Goal: Task Accomplishment & Management: Manage account settings

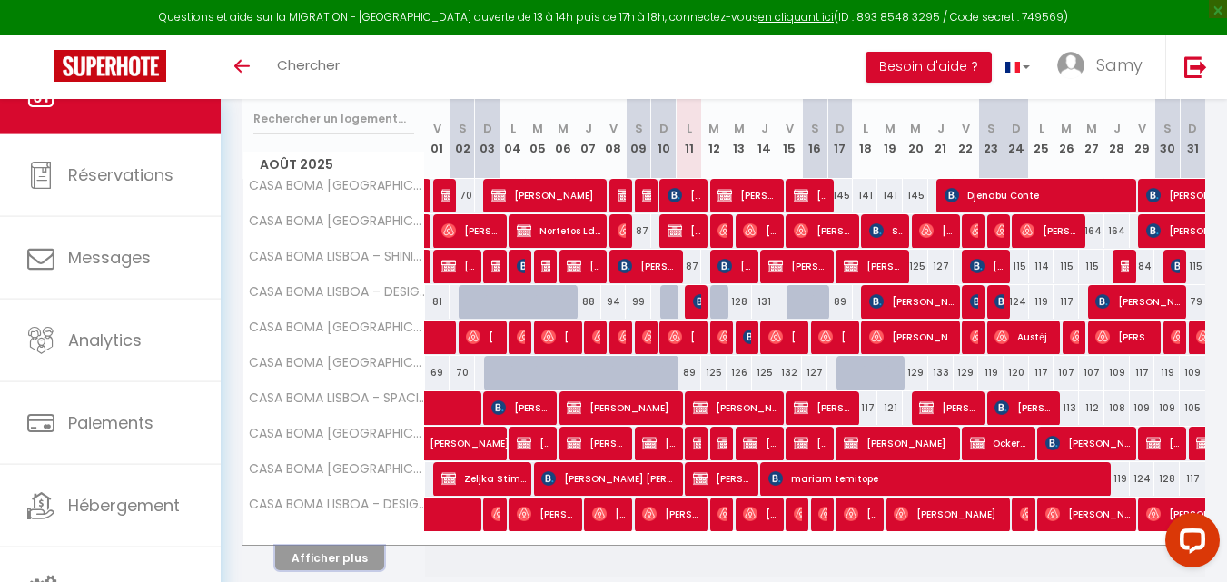
click at [356, 550] on button "Afficher plus" at bounding box center [329, 558] width 109 height 25
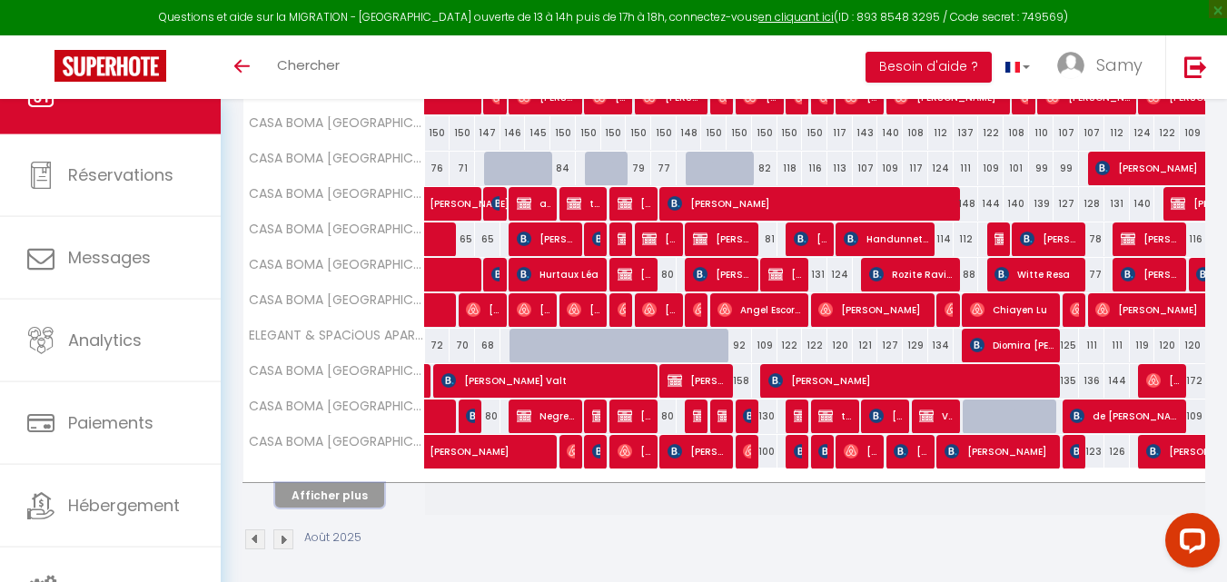
scroll to position [660, 0]
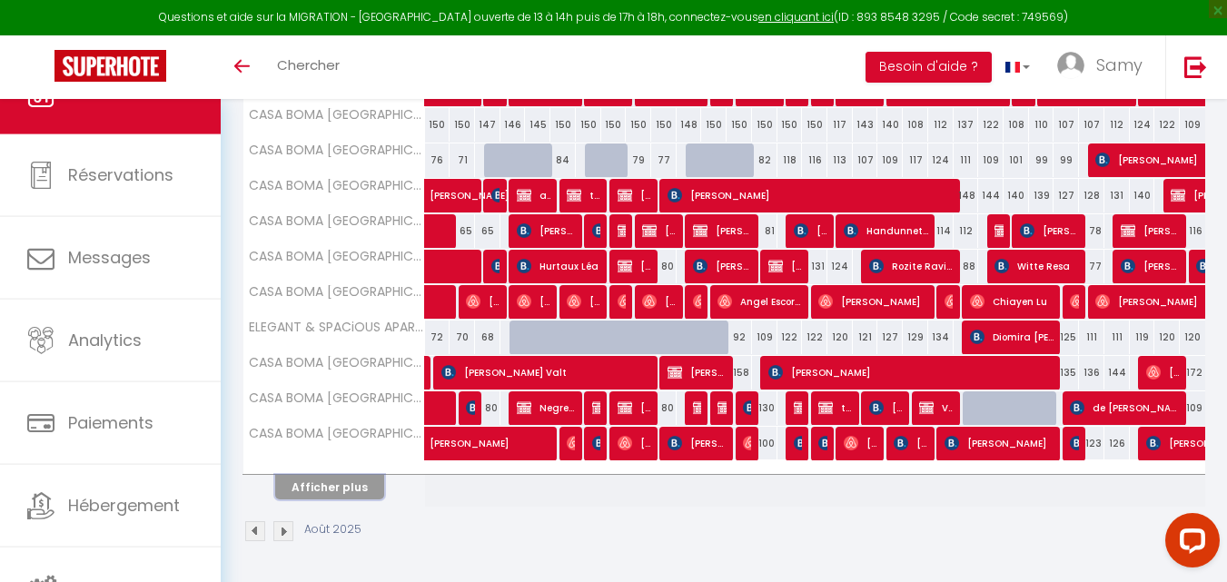
click at [369, 494] on button "Afficher plus" at bounding box center [329, 487] width 109 height 25
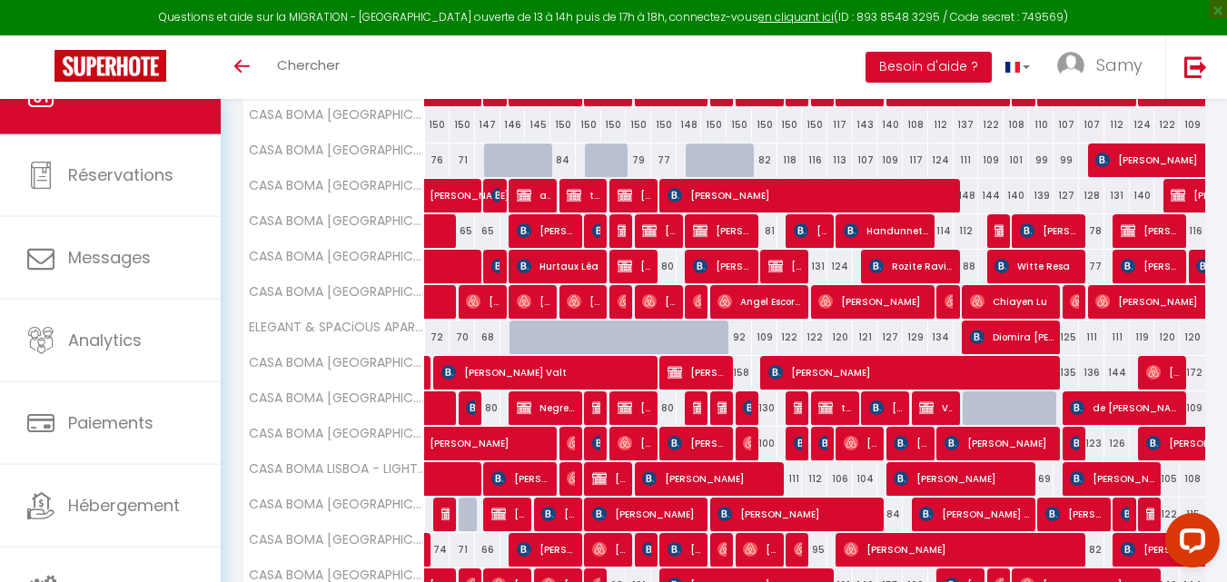
click at [369, 494] on tbody "CASA BOMA LISBOA - MODERN & LUMINOUS APARTMENT WITH BALCONY - ALCANTARA I 81 ni…" at bounding box center [724, 213] width 963 height 921
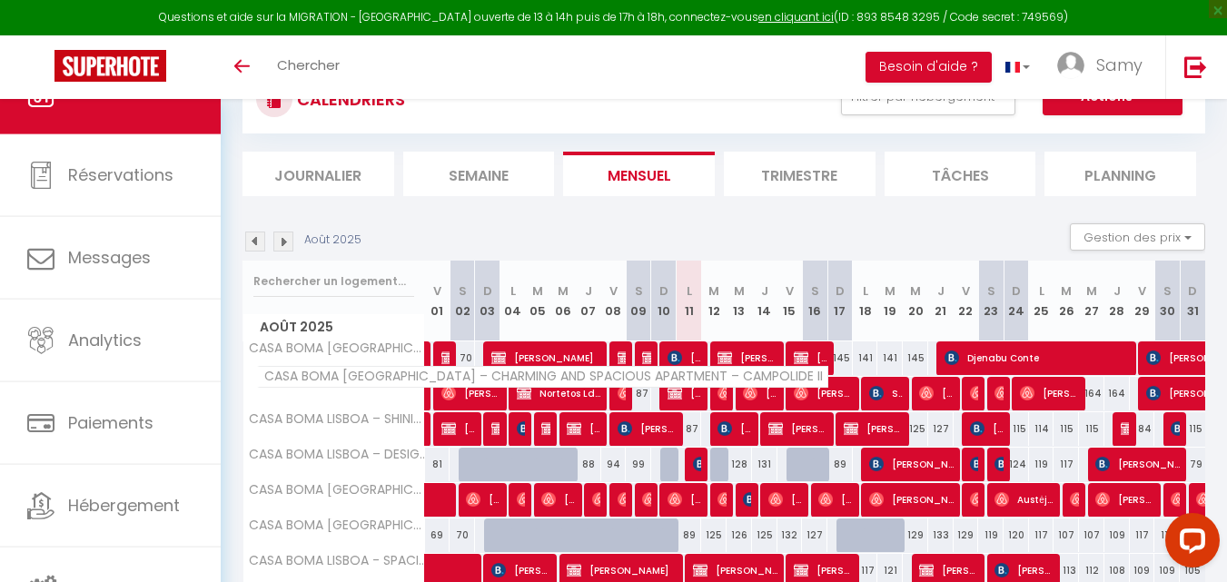
scroll to position [36, 0]
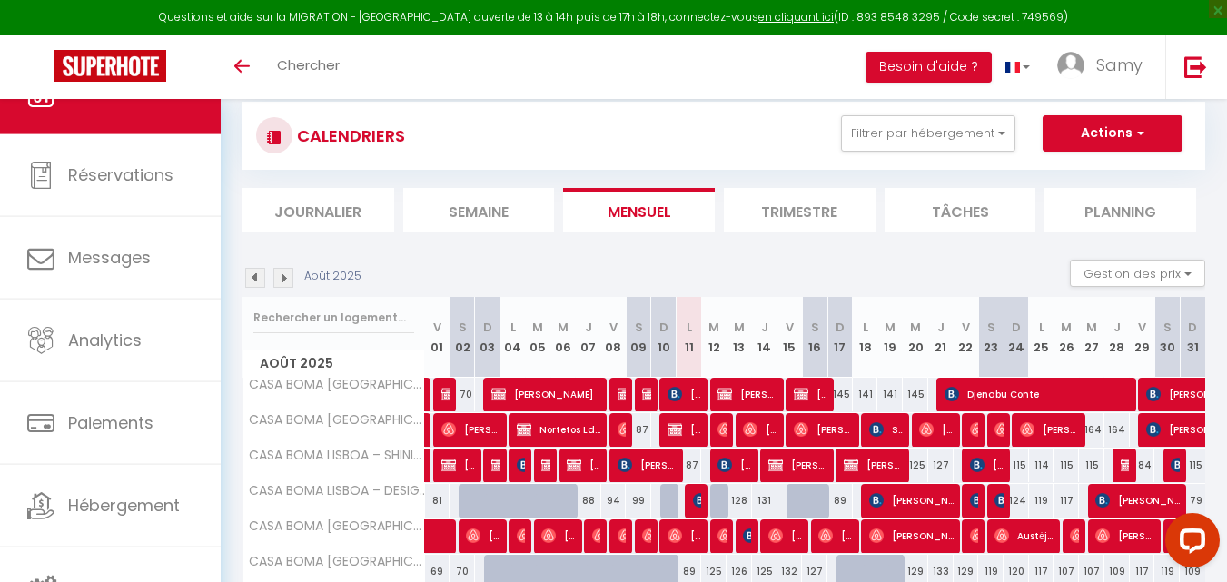
click at [696, 459] on div "87" at bounding box center [688, 466] width 25 height 34
type input "87"
select select "1"
type input "Lun 11 Août 2025"
type input "[DATE] Août 2025"
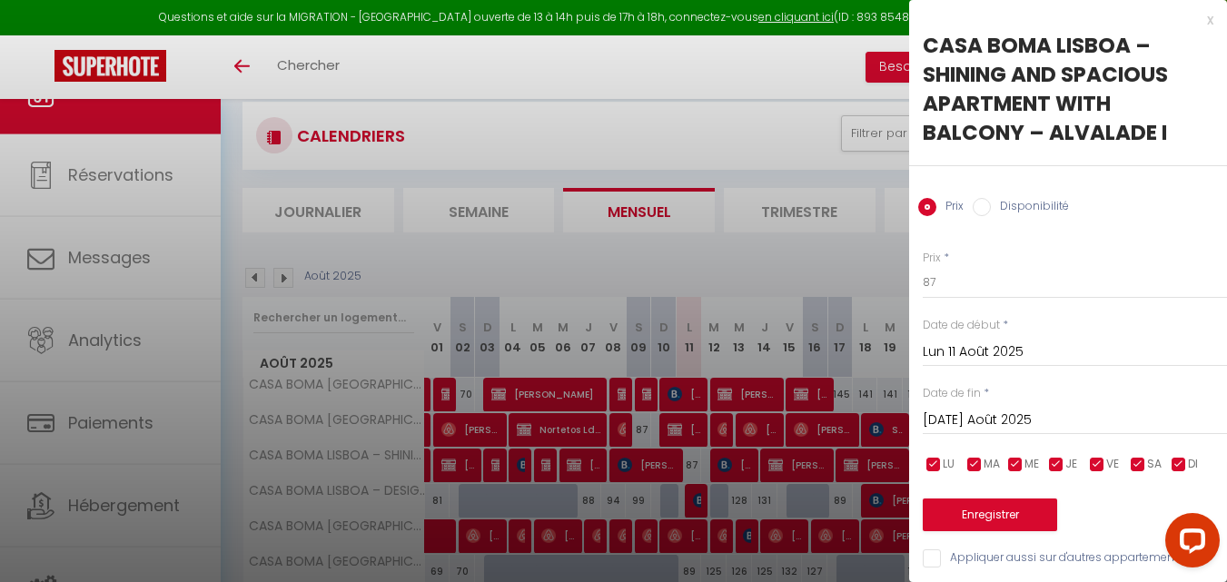
click at [1049, 202] on label "Disponibilité" at bounding box center [1030, 208] width 78 height 20
click at [991, 202] on input "Disponibilité" at bounding box center [982, 207] width 18 height 18
radio input "true"
radio input "false"
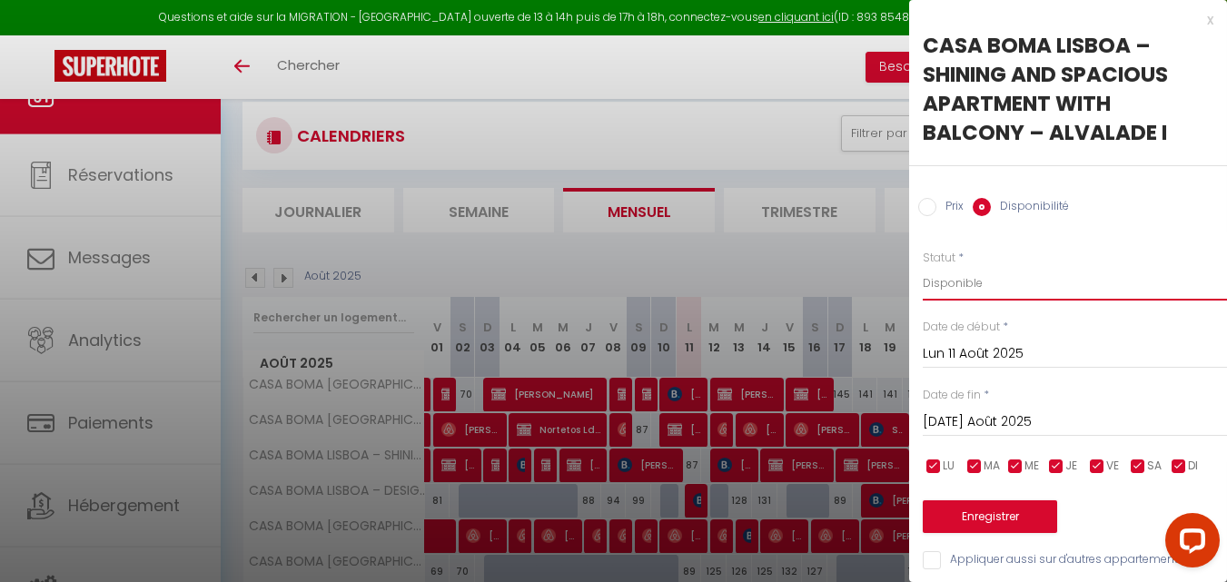
click at [1036, 282] on select "Disponible Indisponible" at bounding box center [1075, 283] width 304 height 35
select select "0"
click at [923, 266] on select "Disponible Indisponible" at bounding box center [1075, 283] width 304 height 35
click at [1002, 519] on button "Enregistrer" at bounding box center [990, 516] width 134 height 33
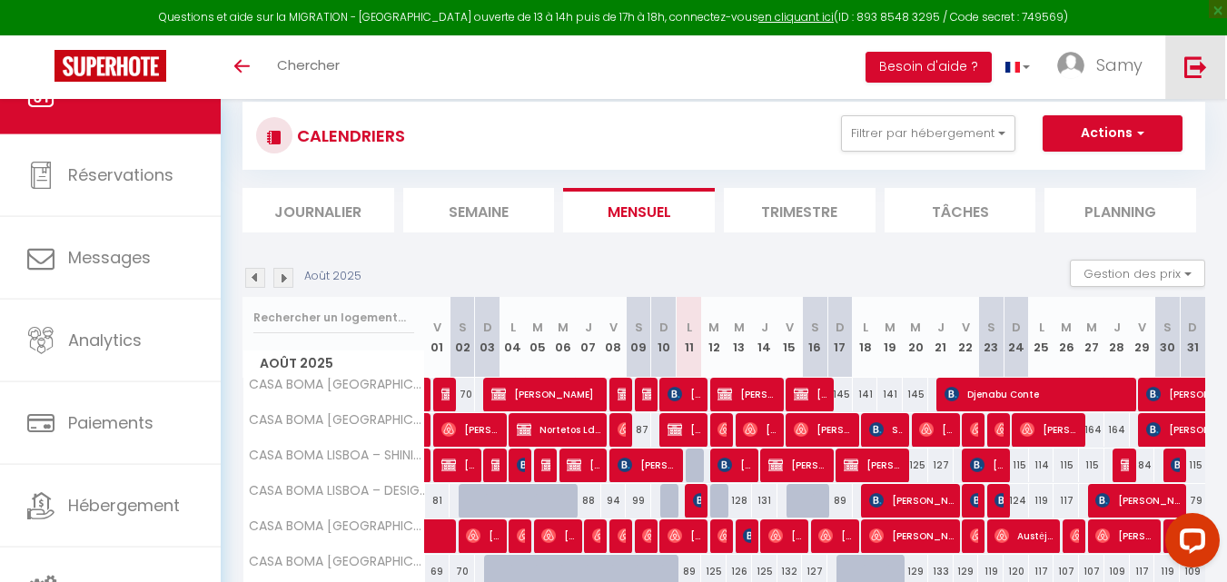
click at [1208, 86] on link at bounding box center [1195, 67] width 60 height 64
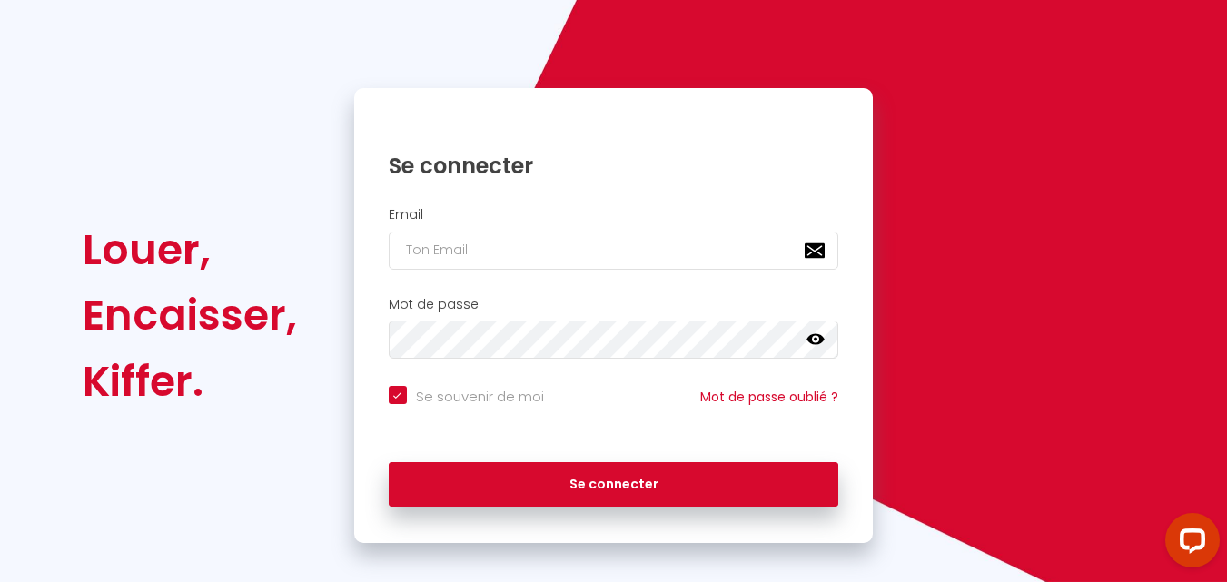
checkbox input "true"
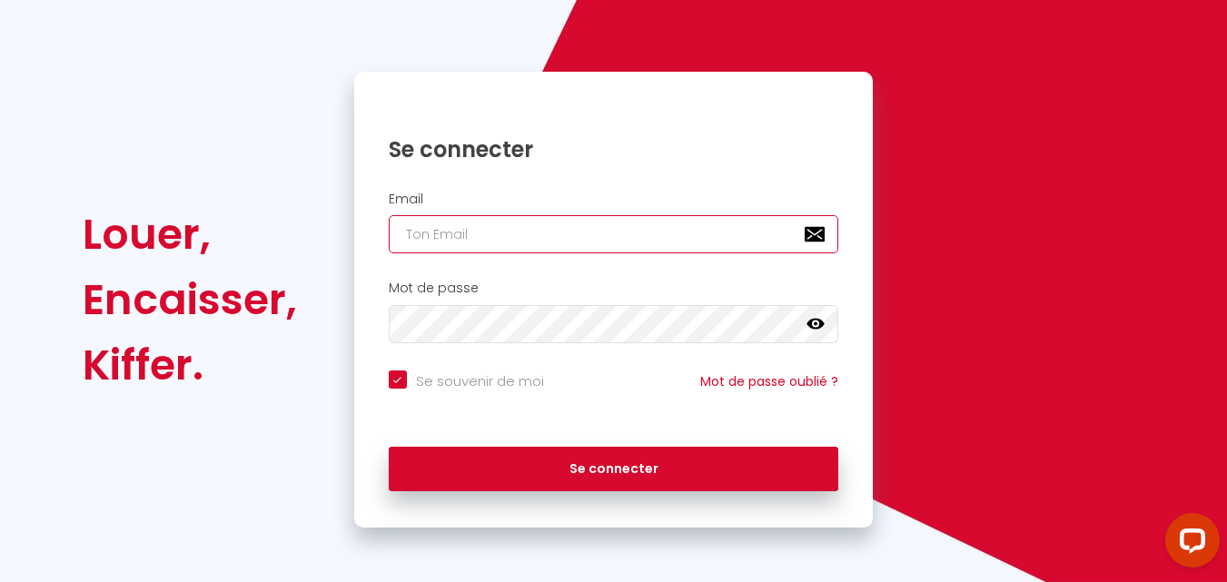
type input "[EMAIL_ADDRESS][DOMAIN_NAME]"
checkbox input "true"
click at [607, 225] on input "[EMAIL_ADDRESS][DOMAIN_NAME]" at bounding box center [614, 234] width 450 height 38
type input "Booking.amarelo@gmail.com"
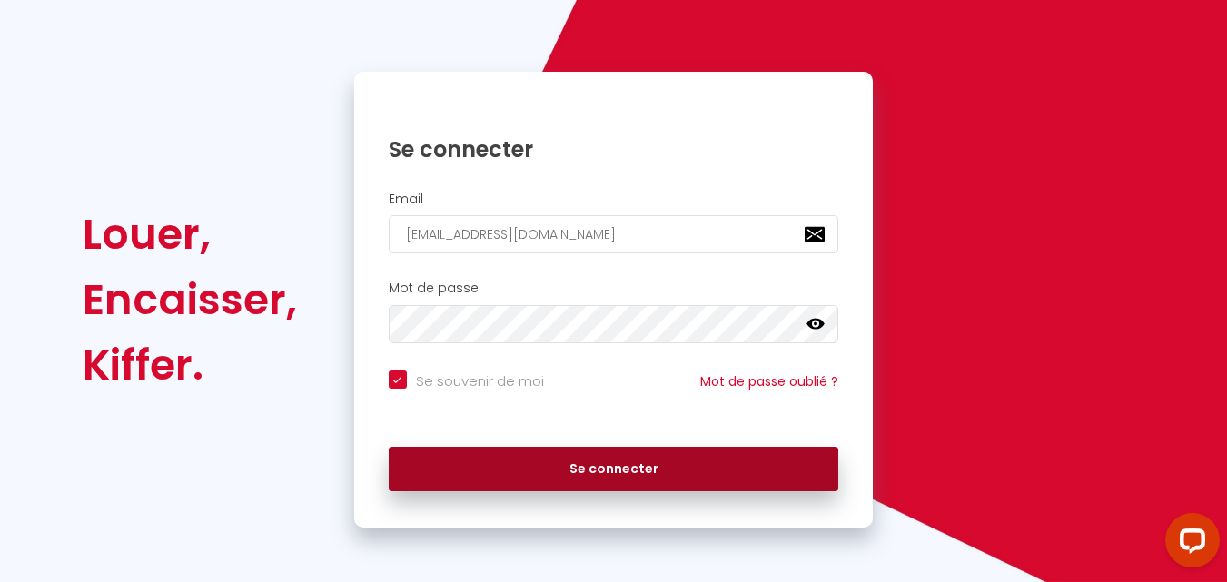
click at [615, 467] on button "Se connecter" at bounding box center [614, 469] width 450 height 45
checkbox input "true"
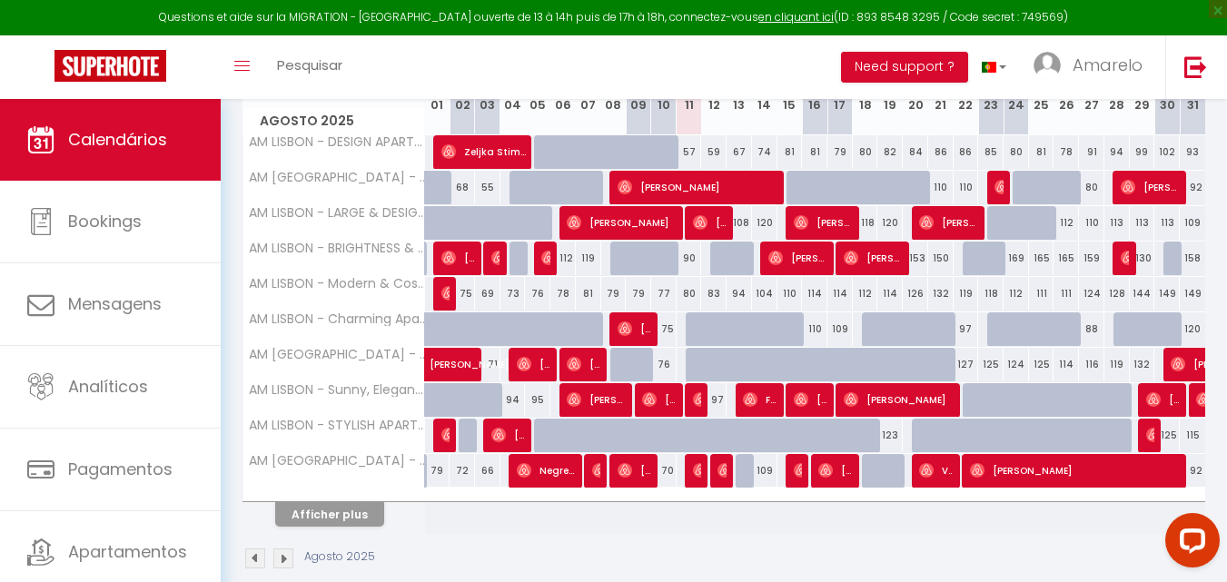
scroll to position [306, 0]
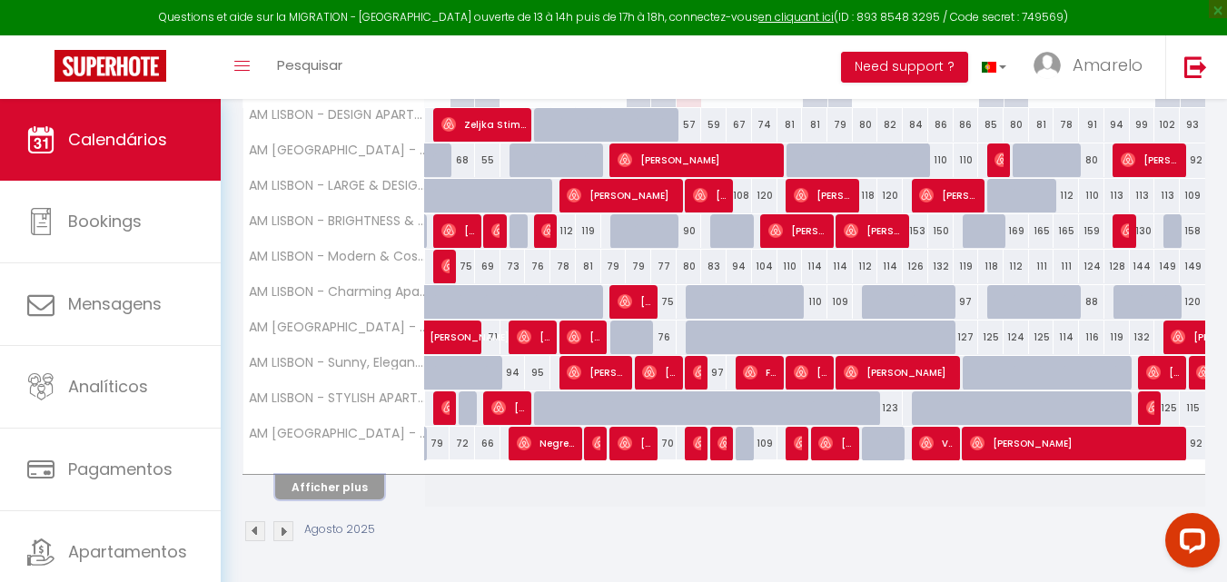
click at [335, 483] on button "Afficher plus" at bounding box center [329, 487] width 109 height 25
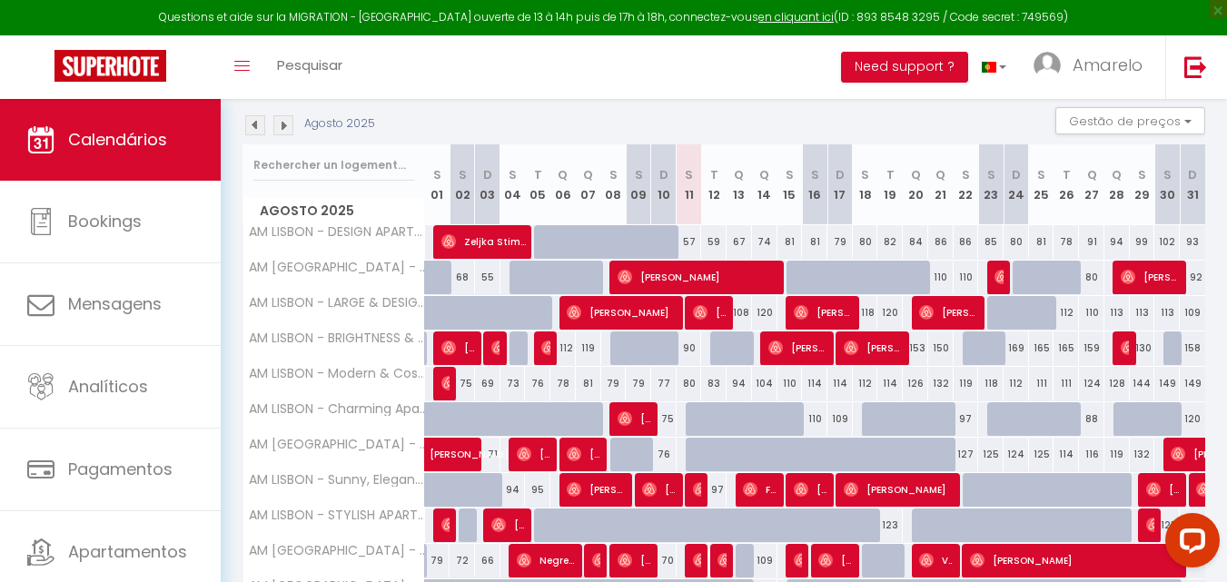
scroll to position [188, 0]
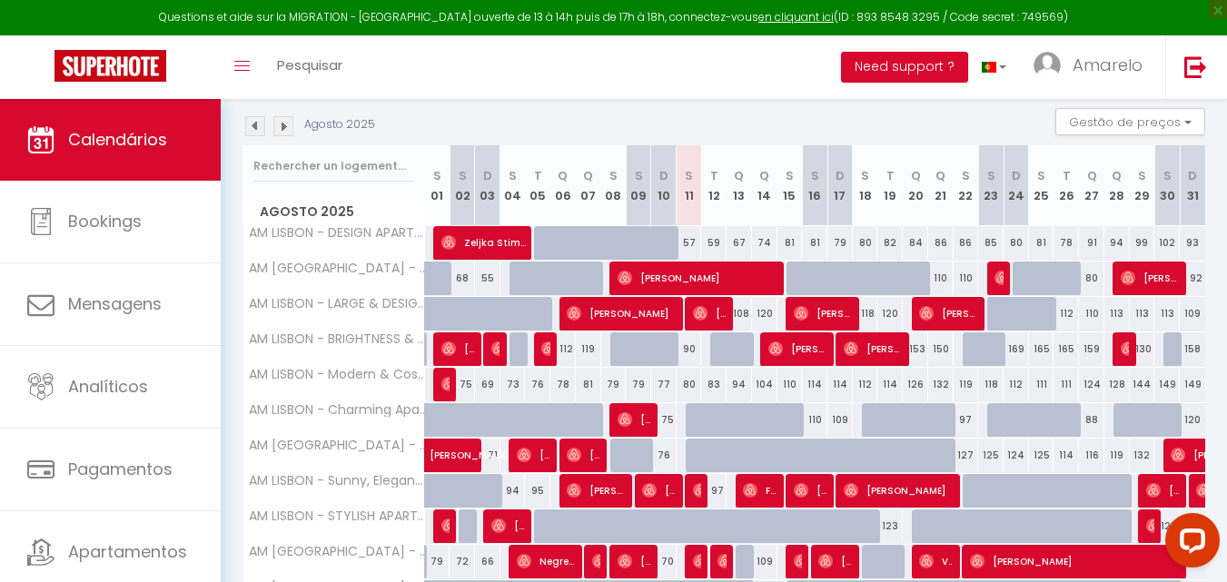
click at [693, 341] on div "90" at bounding box center [688, 349] width 25 height 34
type input "90"
type input "Mon 11 August 2025"
type input "Tue 12 August 2025"
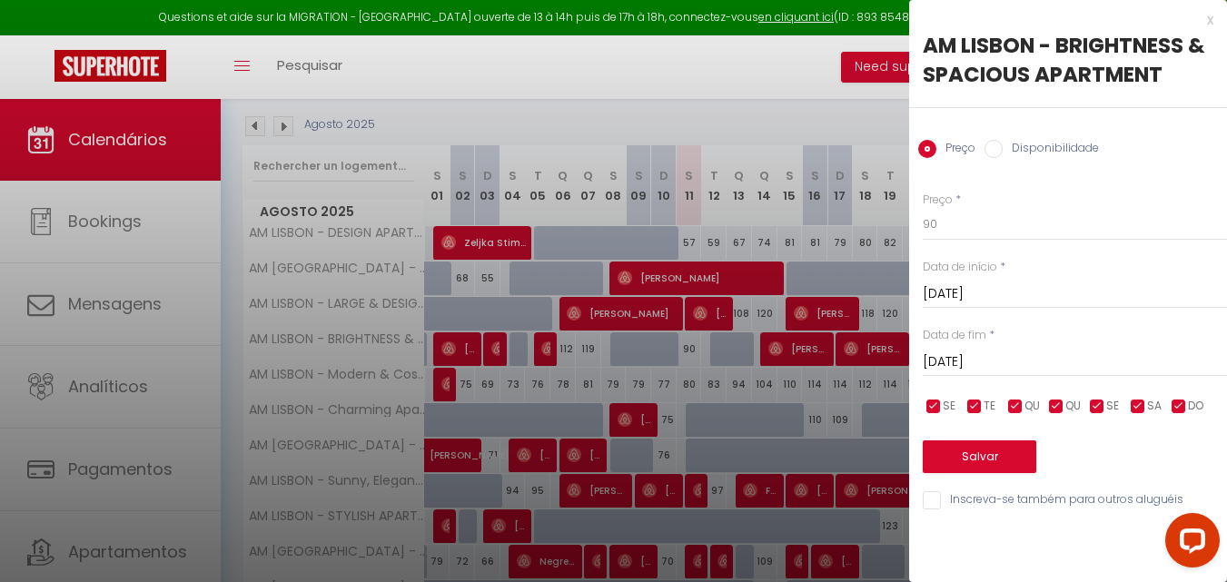
click at [1014, 142] on label "Disponibilidade" at bounding box center [1050, 150] width 96 height 20
click at [1002, 142] on input "Disponibilidade" at bounding box center [993, 149] width 18 height 18
radio input "true"
radio input "false"
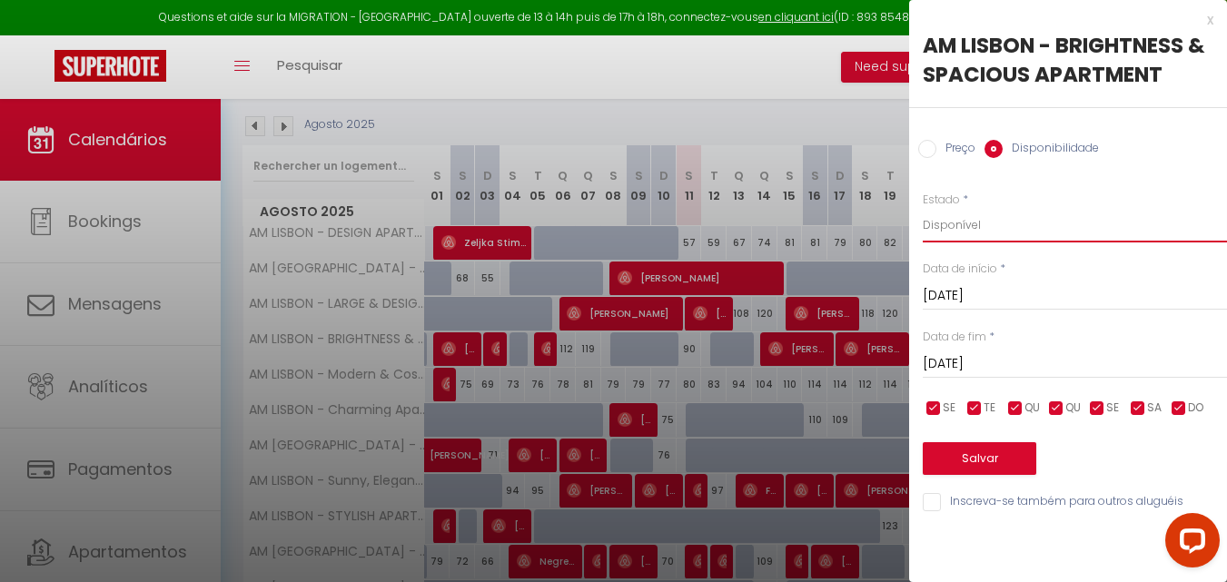
click at [1010, 233] on select "Disponível Indisponível" at bounding box center [1075, 225] width 304 height 35
select select "0"
click at [923, 208] on select "Disponível Indisponível" at bounding box center [1075, 225] width 304 height 35
click at [997, 456] on button "Salvar" at bounding box center [980, 458] width 114 height 33
